Goal: Task Accomplishment & Management: Complete application form

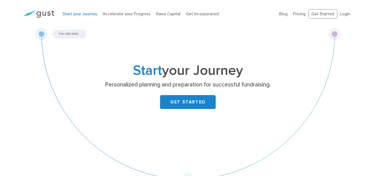
click at [74, 16] on link "Start your Journey" at bounding box center [80, 13] width 35 height 5
click at [78, 14] on link "Start your Journey" at bounding box center [80, 13] width 35 height 5
click at [187, 100] on link "GET STARTED" at bounding box center [188, 102] width 56 height 14
